Goal: Task Accomplishment & Management: Complete application form

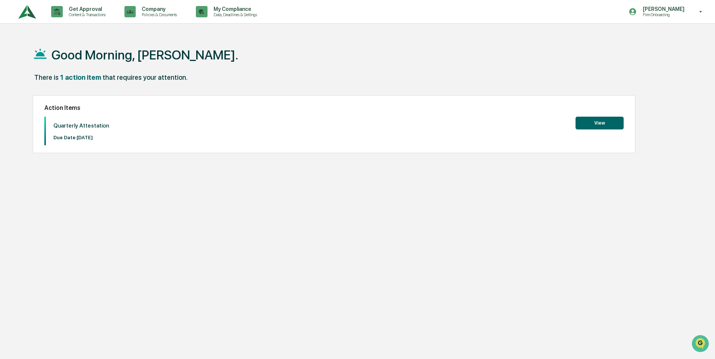
click at [586, 121] on button "View" at bounding box center [600, 123] width 48 height 13
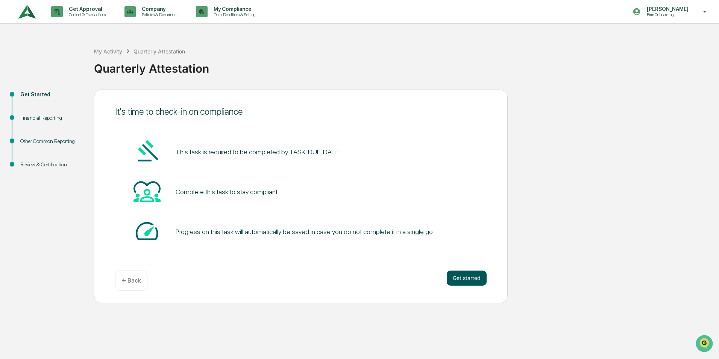
click at [476, 277] on button "Get started" at bounding box center [467, 277] width 40 height 15
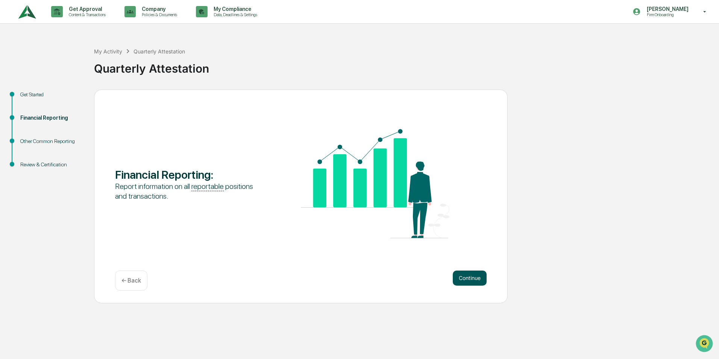
click at [456, 276] on button "Continue" at bounding box center [470, 277] width 34 height 15
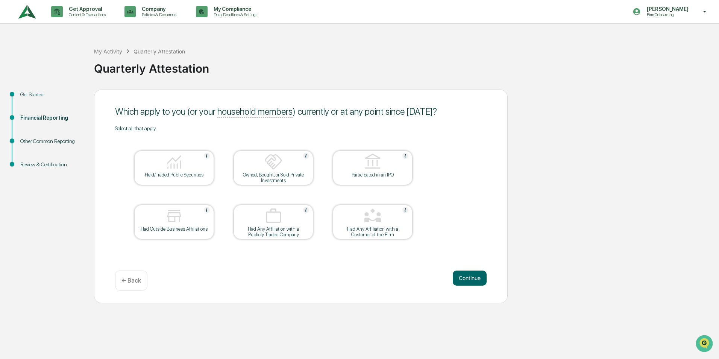
click at [182, 156] on img at bounding box center [174, 162] width 18 height 18
click at [473, 276] on button "Continue" at bounding box center [470, 277] width 34 height 15
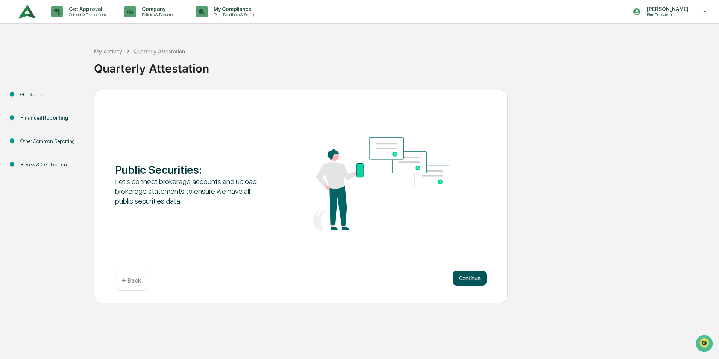
click at [478, 274] on button "Continue" at bounding box center [470, 277] width 34 height 15
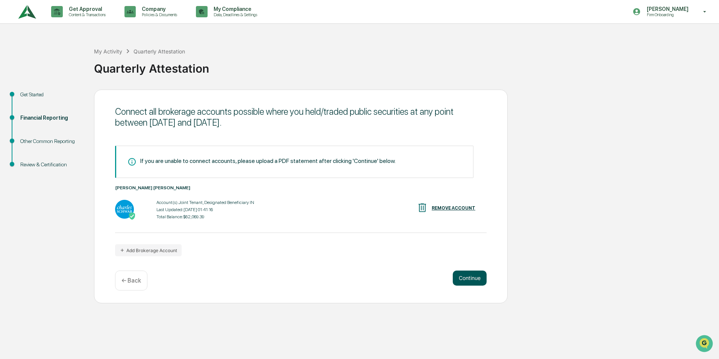
click at [458, 276] on button "Continue" at bounding box center [470, 277] width 34 height 15
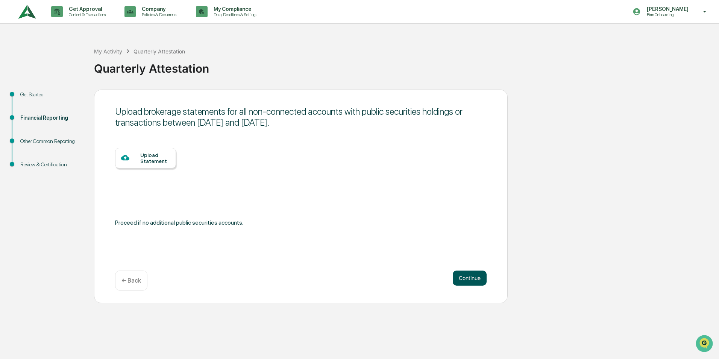
click at [459, 279] on button "Continue" at bounding box center [470, 277] width 34 height 15
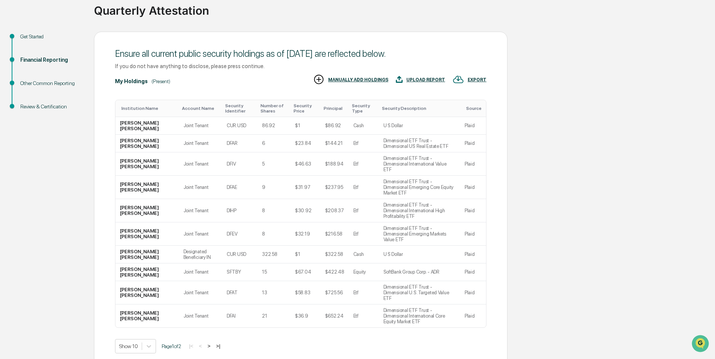
scroll to position [58, 0]
click at [222, 342] on button ">|" at bounding box center [218, 345] width 9 height 6
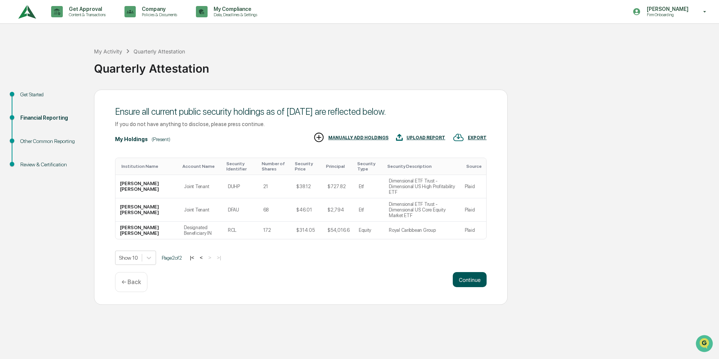
click at [465, 278] on button "Continue" at bounding box center [470, 279] width 34 height 15
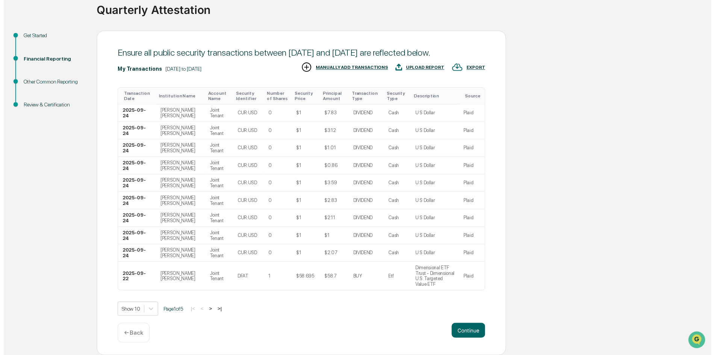
scroll to position [64, 0]
click at [464, 334] on button "Continue" at bounding box center [470, 333] width 34 height 15
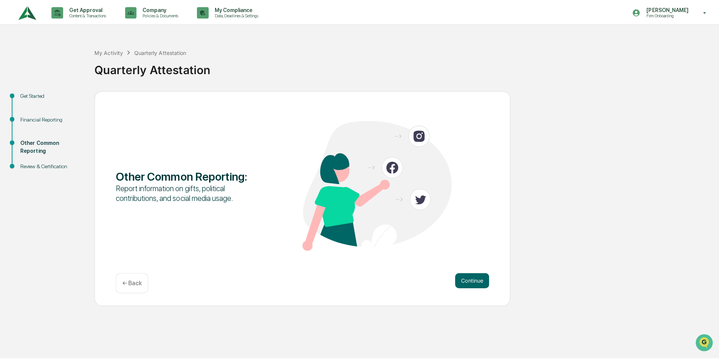
scroll to position [0, 0]
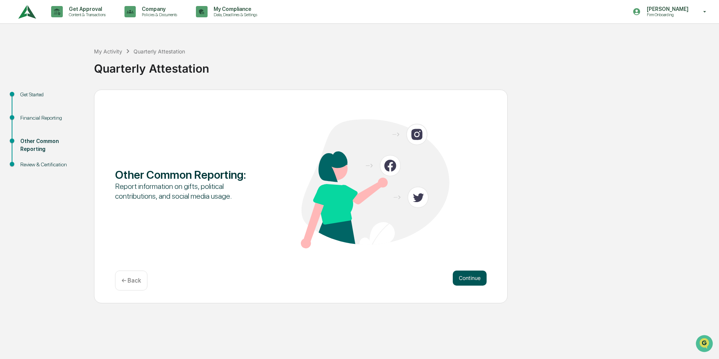
click at [474, 277] on button "Continue" at bounding box center [470, 277] width 34 height 15
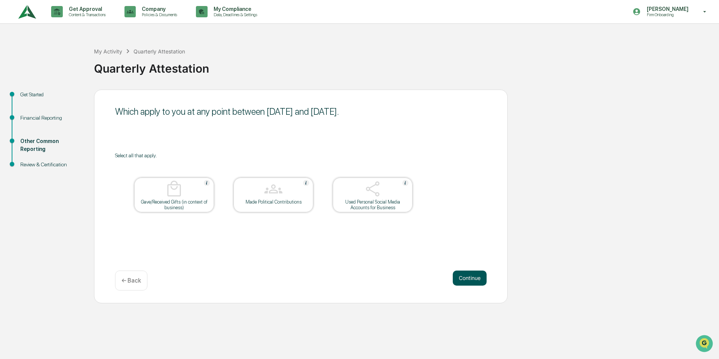
click at [480, 280] on button "Continue" at bounding box center [470, 277] width 34 height 15
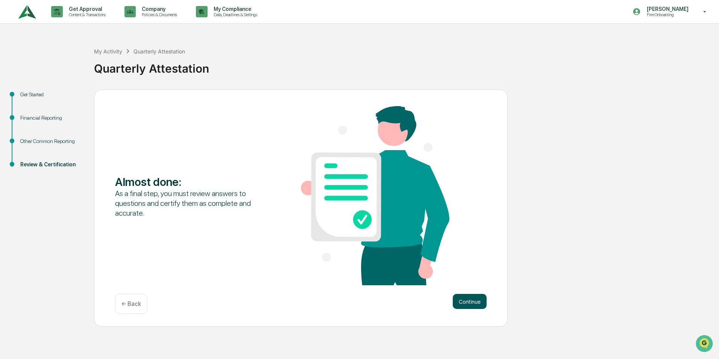
click at [470, 303] on button "Continue" at bounding box center [470, 301] width 34 height 15
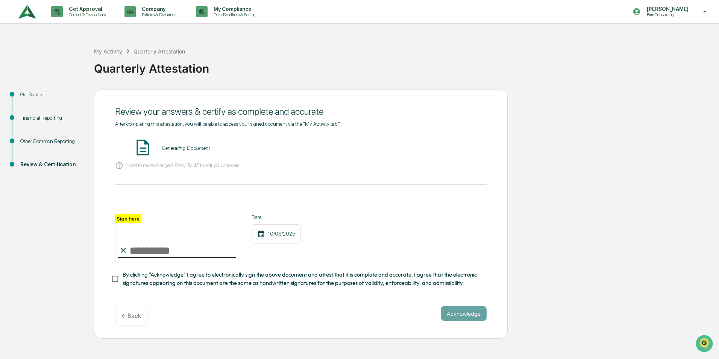
click at [170, 250] on input "Sign here" at bounding box center [180, 245] width 131 height 36
type input "**********"
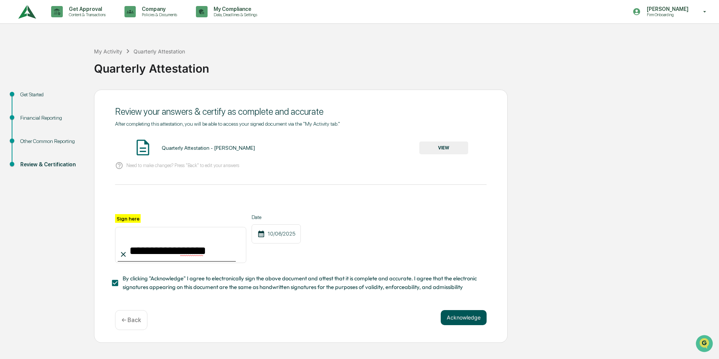
click at [452, 317] on button "Acknowledge" at bounding box center [464, 317] width 46 height 15
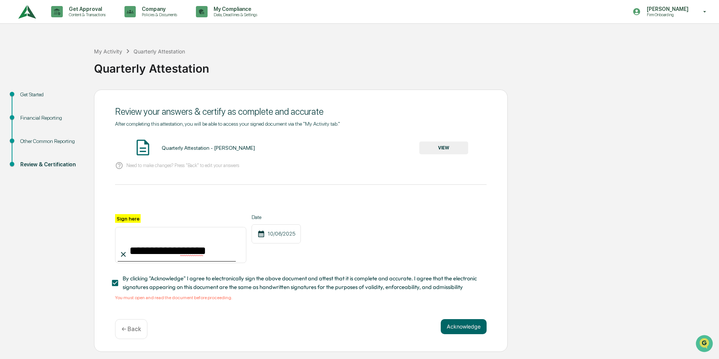
click at [436, 150] on button "VIEW" at bounding box center [443, 147] width 49 height 13
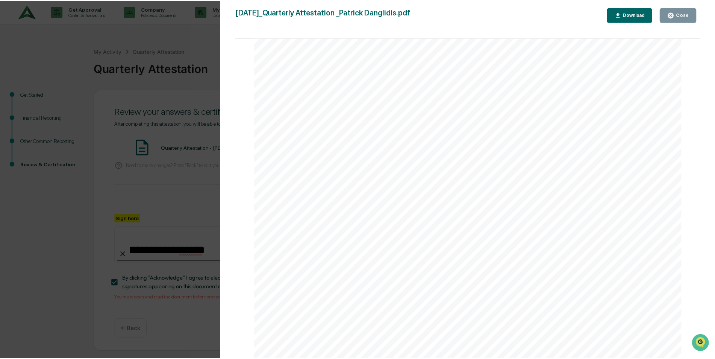
scroll to position [1255, 0]
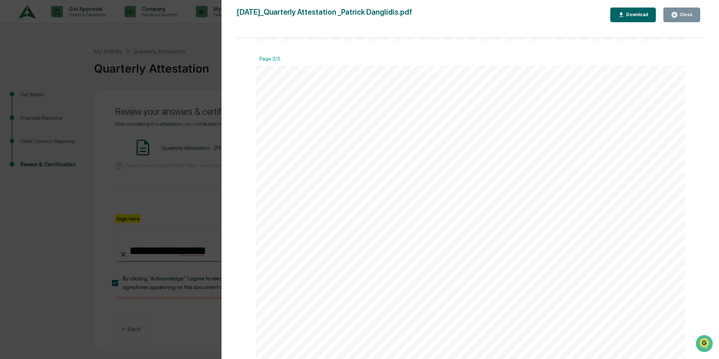
click at [692, 13] on div "Close" at bounding box center [685, 14] width 15 height 5
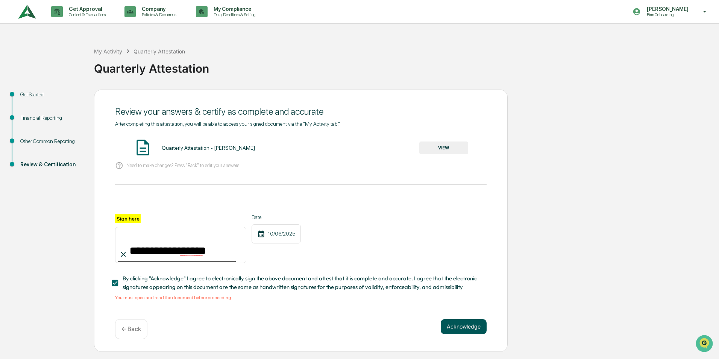
click at [465, 326] on button "Acknowledge" at bounding box center [464, 326] width 46 height 15
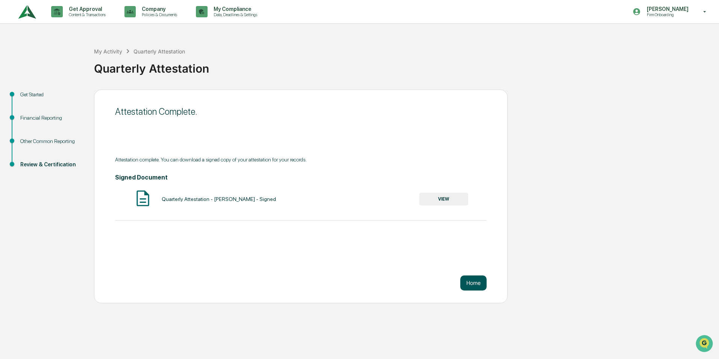
click at [474, 282] on button "Home" at bounding box center [473, 282] width 26 height 15
